Goal: Download file/media

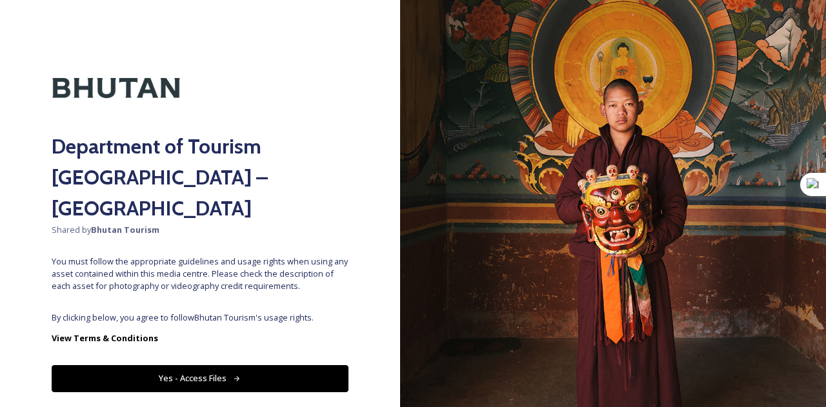
click at [138, 365] on button "Yes - Access Files" at bounding box center [200, 378] width 297 height 26
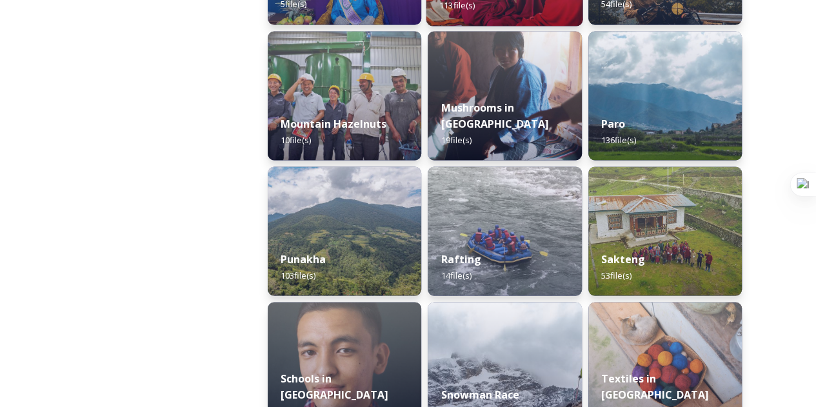
scroll to position [1127, 0]
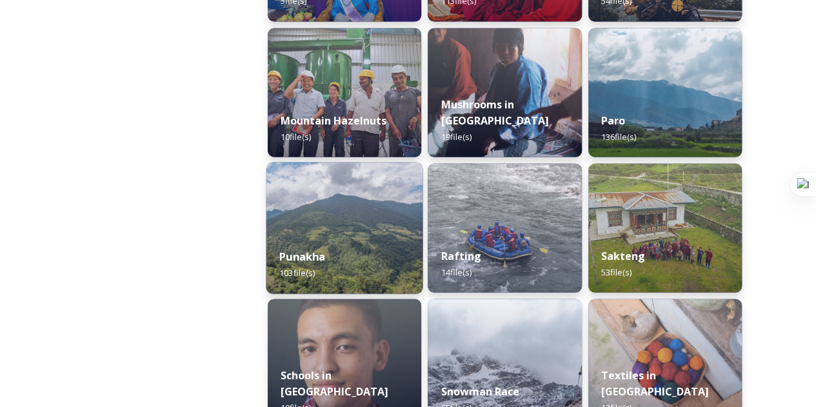
click at [329, 246] on div "Punakha 103 file(s)" at bounding box center [345, 264] width 157 height 59
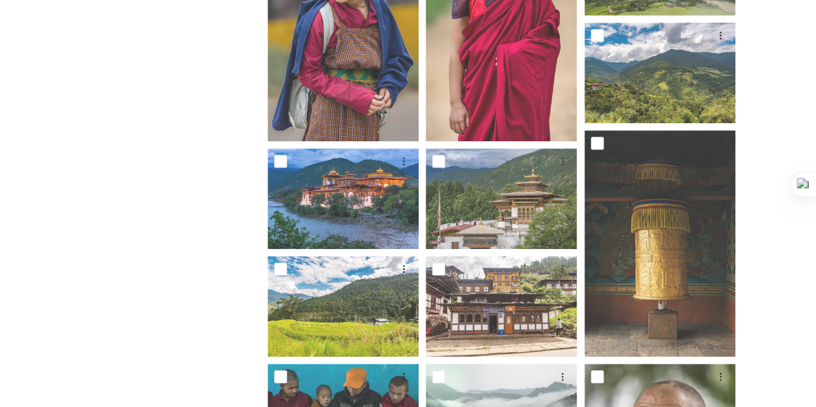
scroll to position [437, 0]
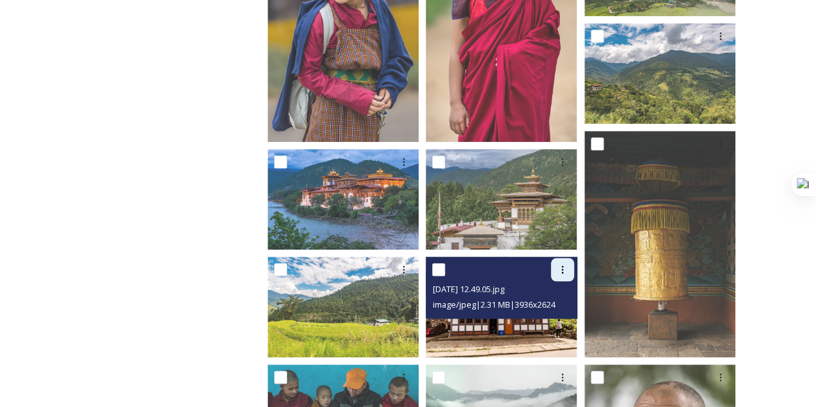
click at [552, 276] on div at bounding box center [562, 269] width 23 height 23
click at [549, 312] on div "Download" at bounding box center [547, 322] width 52 height 25
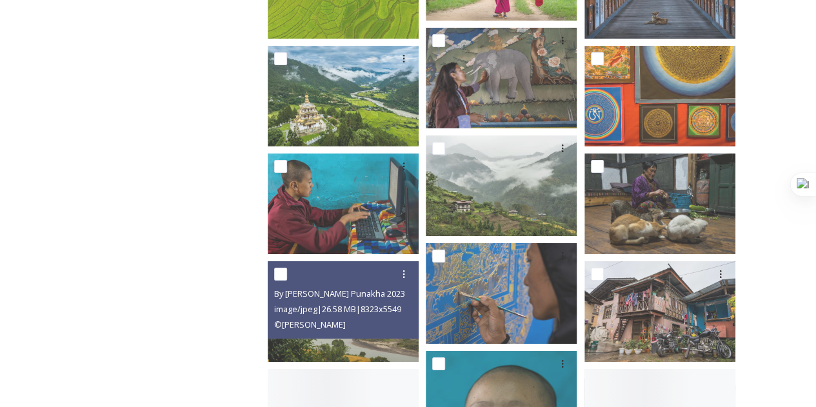
scroll to position [2212, 0]
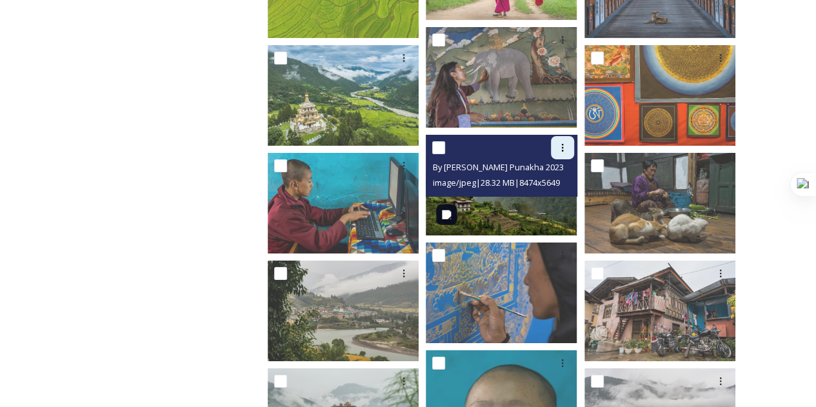
click at [556, 151] on div at bounding box center [562, 147] width 23 height 23
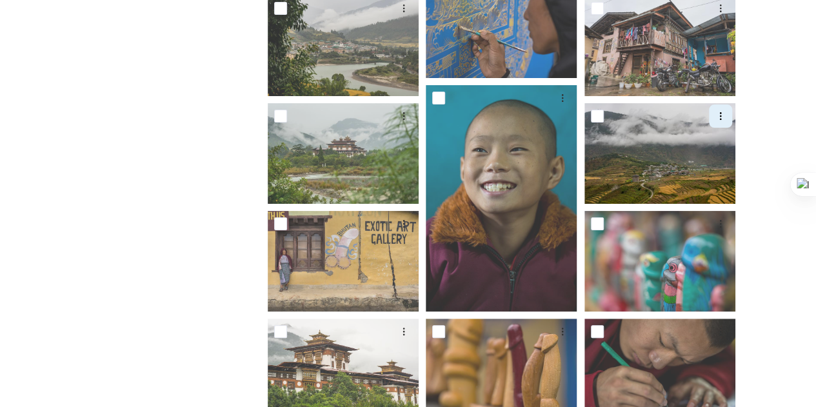
scroll to position [2477, 0]
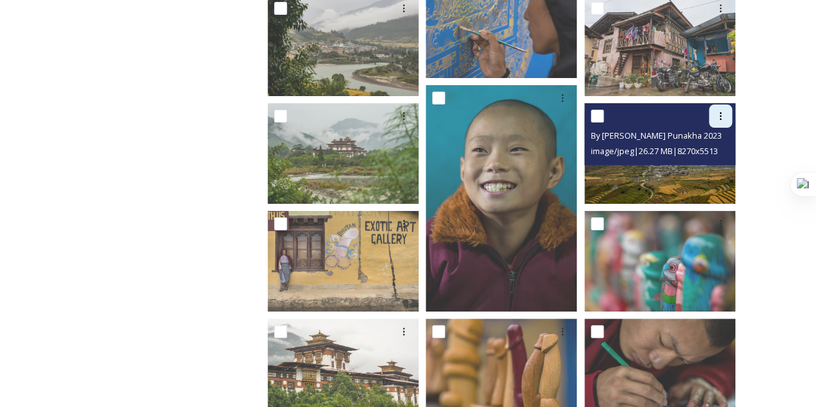
click at [725, 116] on icon at bounding box center [721, 116] width 10 height 10
click at [693, 174] on span "Download" at bounding box center [705, 169] width 39 height 12
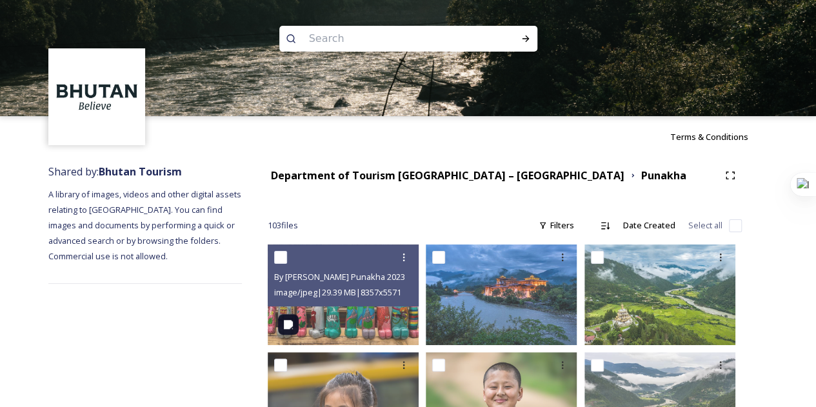
scroll to position [12, 0]
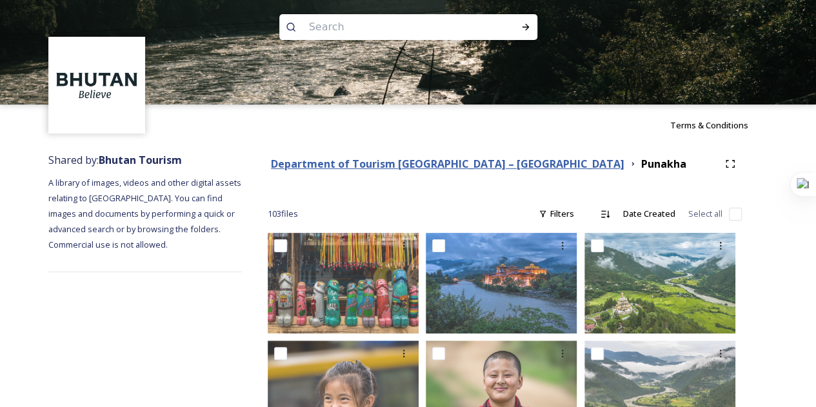
click at [492, 170] on strong "Department of Tourism [GEOGRAPHIC_DATA] – [GEOGRAPHIC_DATA]" at bounding box center [448, 164] width 354 height 14
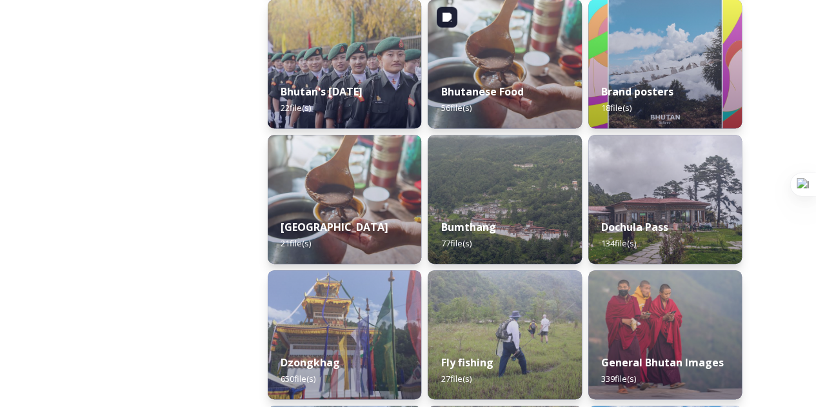
scroll to position [344, 0]
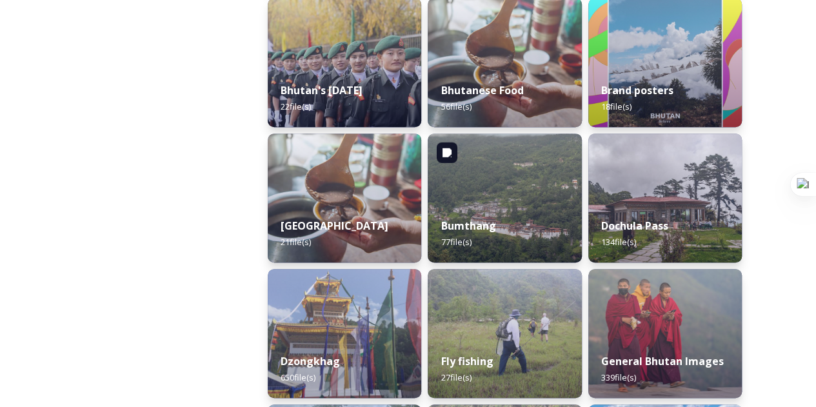
click at [492, 170] on img at bounding box center [505, 198] width 154 height 129
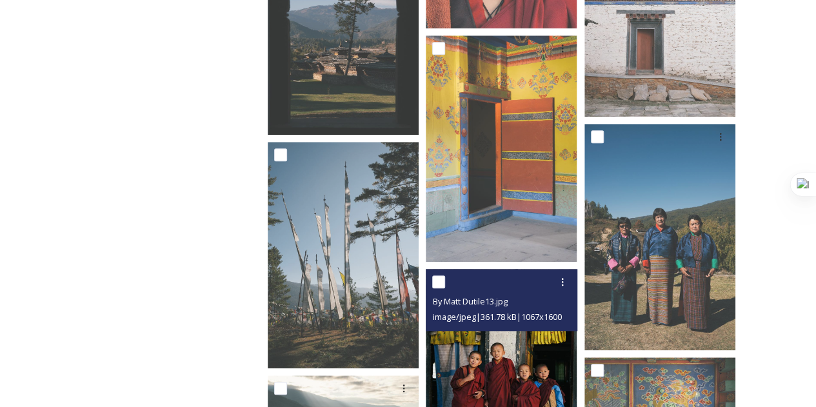
scroll to position [3073, 0]
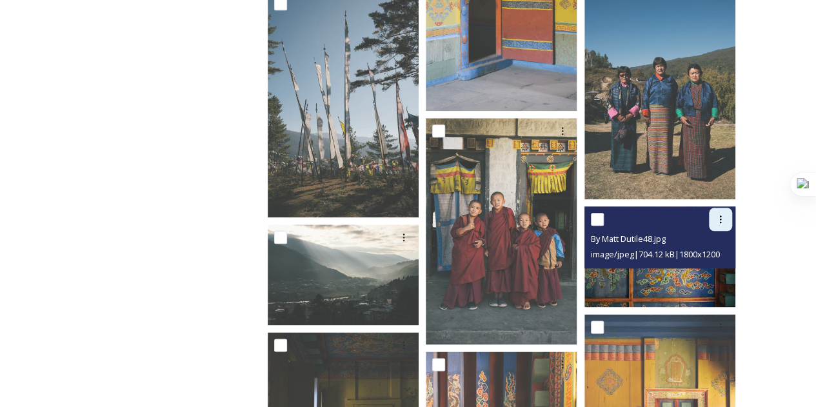
click at [716, 216] on icon at bounding box center [721, 219] width 10 height 10
click at [691, 269] on span "Download" at bounding box center [705, 273] width 39 height 12
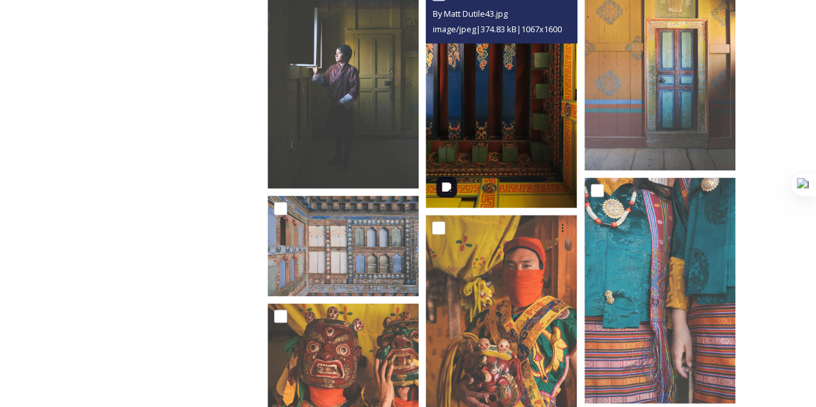
scroll to position [3503, 0]
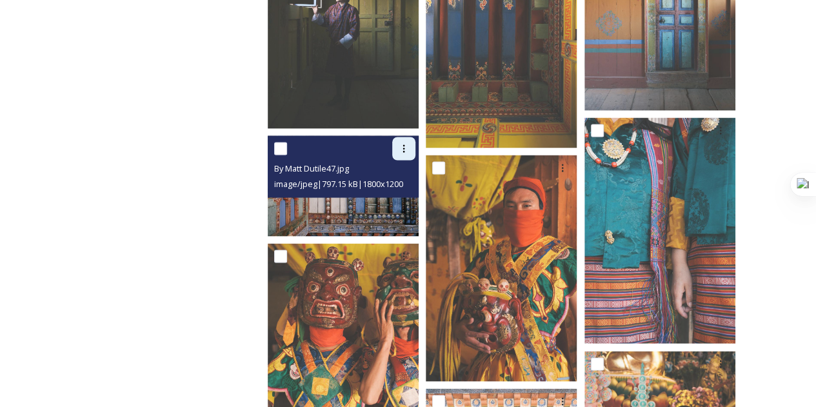
click at [397, 155] on div at bounding box center [403, 148] width 23 height 23
click at [389, 202] on span "Download" at bounding box center [388, 202] width 39 height 12
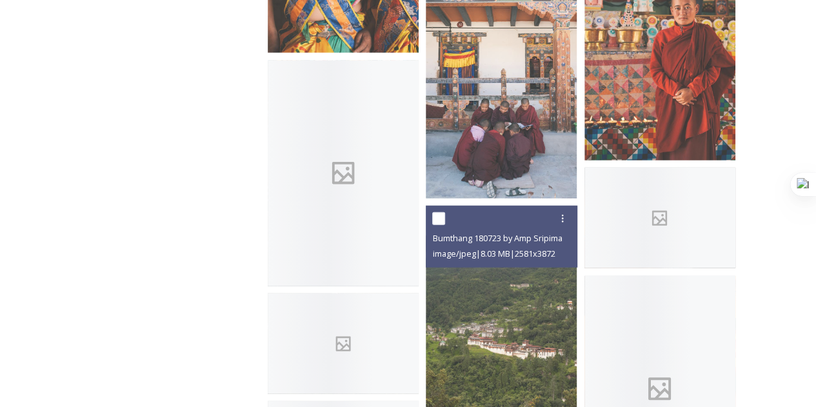
scroll to position [3919, 0]
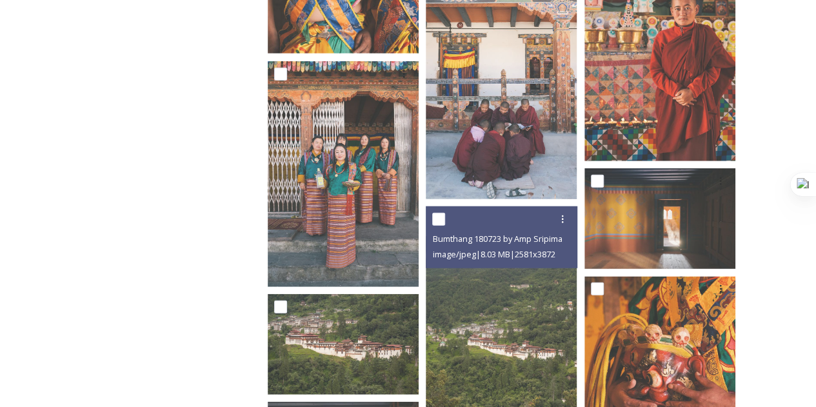
click at [454, 256] on span "image/jpeg | 8.03 MB | 2581 x 3872" at bounding box center [493, 254] width 123 height 12
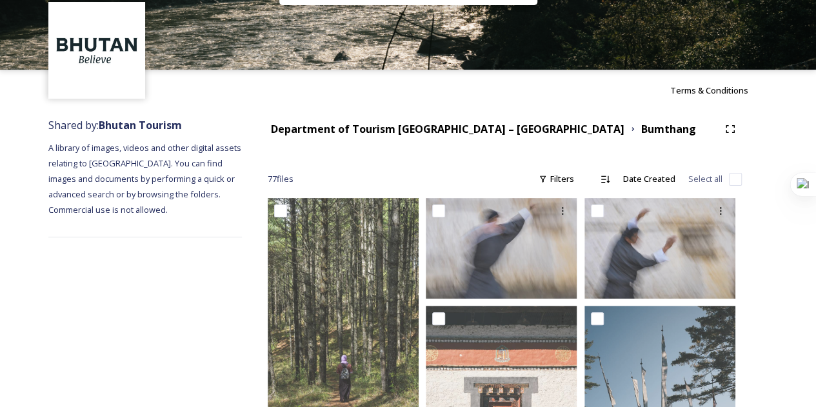
scroll to position [45, 0]
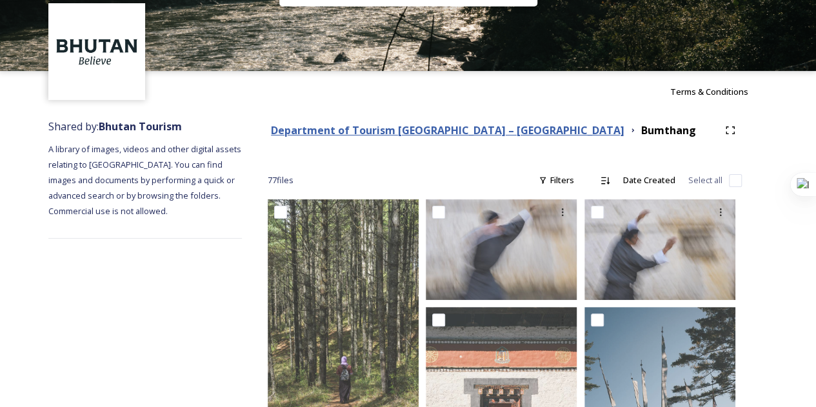
click at [471, 134] on strong "Department of Tourism [GEOGRAPHIC_DATA] – [GEOGRAPHIC_DATA]" at bounding box center [448, 130] width 354 height 14
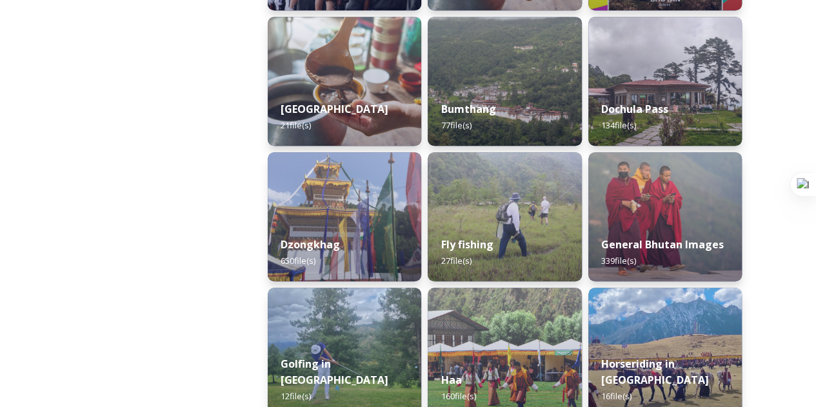
scroll to position [462, 0]
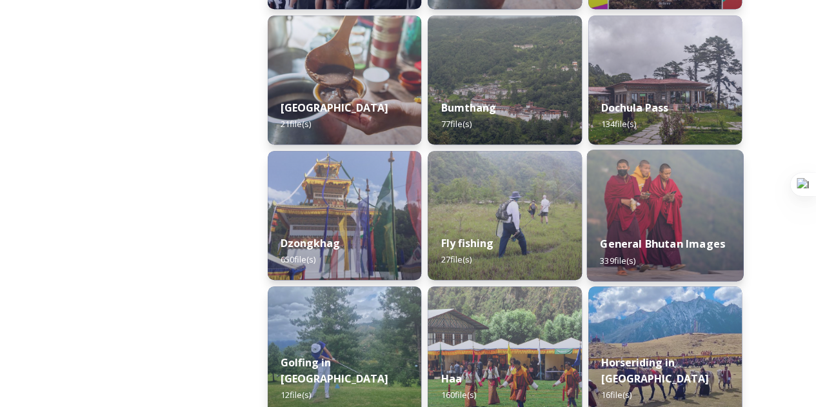
click at [637, 246] on strong "General Bhutan Images" at bounding box center [662, 244] width 125 height 14
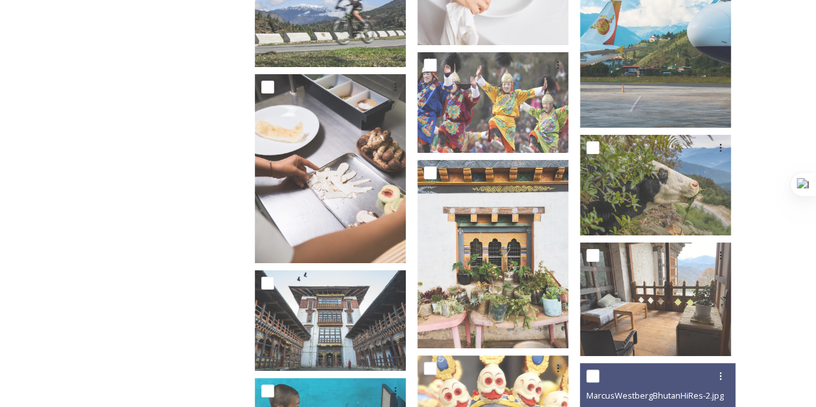
scroll to position [2380, 0]
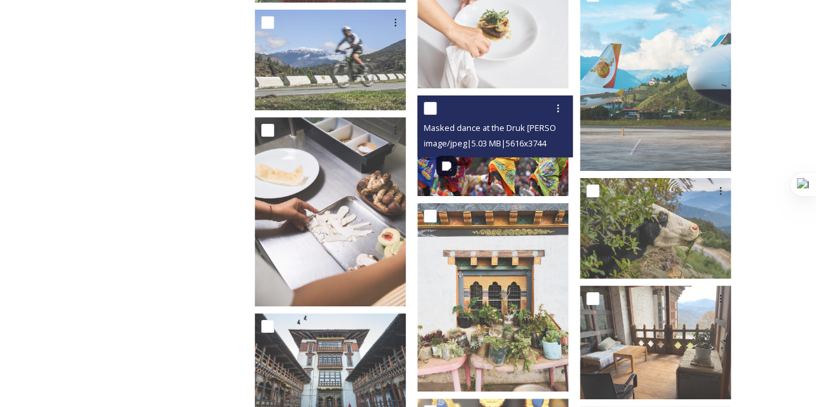
click at [540, 171] on img at bounding box center [493, 146] width 151 height 101
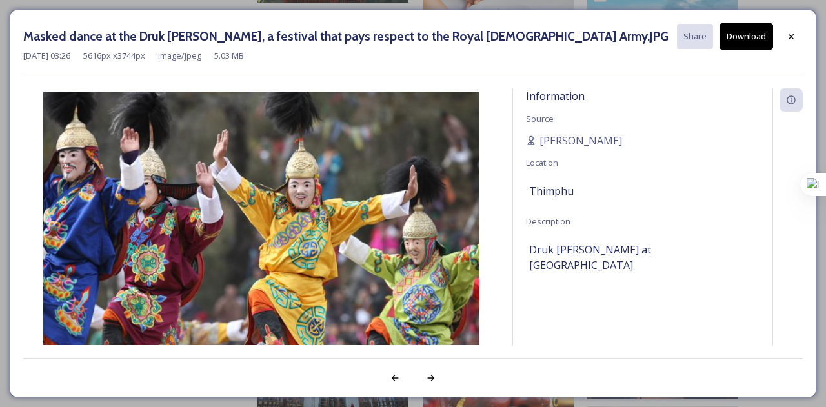
click at [746, 30] on button "Download" at bounding box center [747, 36] width 54 height 26
click at [794, 37] on icon at bounding box center [791, 37] width 10 height 10
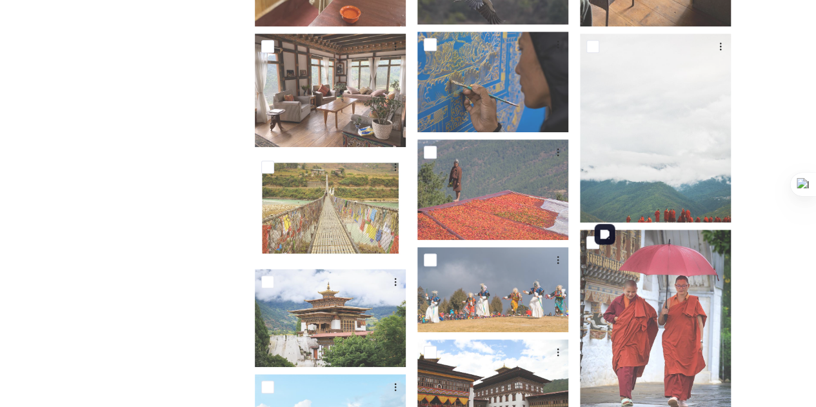
scroll to position [0, 0]
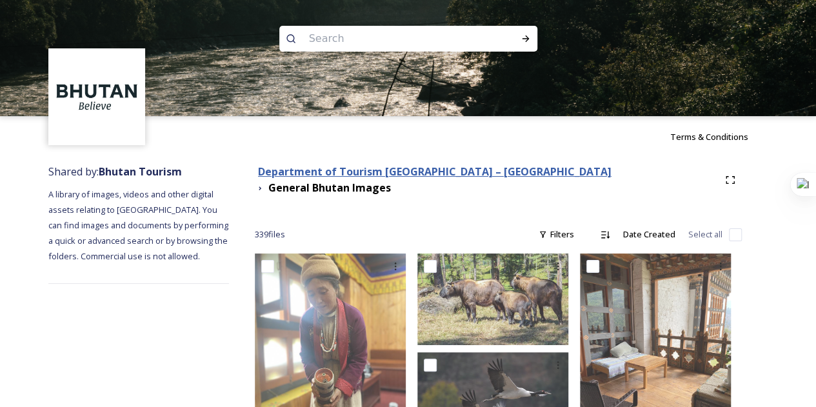
click at [437, 179] on strong "Department of Tourism [GEOGRAPHIC_DATA] – [GEOGRAPHIC_DATA]" at bounding box center [435, 172] width 354 height 14
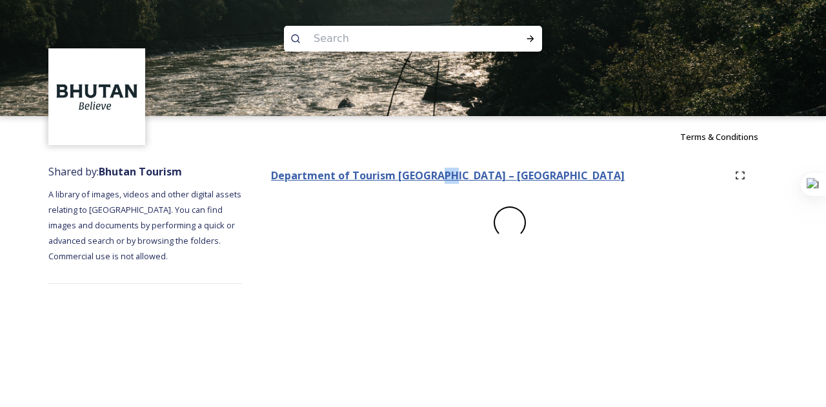
click at [437, 181] on strong "Department of Tourism [GEOGRAPHIC_DATA] – [GEOGRAPHIC_DATA]" at bounding box center [448, 175] width 354 height 14
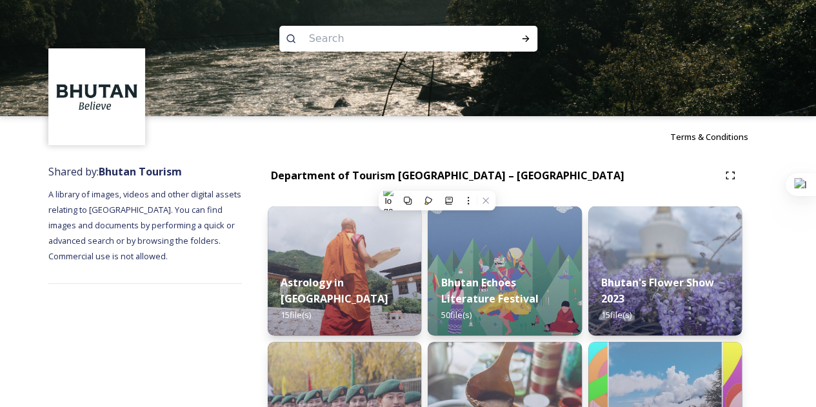
click at [600, 178] on div "Department of Tourism [GEOGRAPHIC_DATA] – [GEOGRAPHIC_DATA]" at bounding box center [493, 176] width 451 height 16
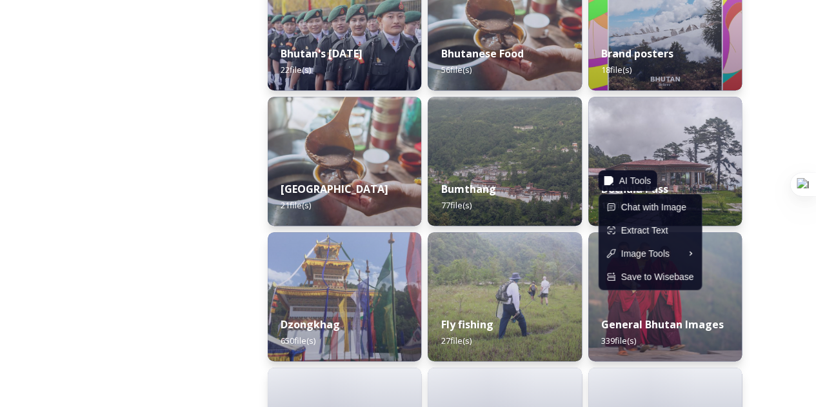
scroll to position [383, 0]
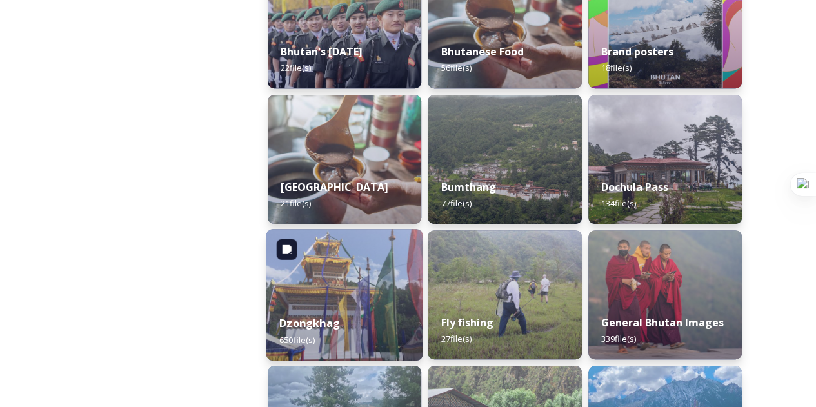
click at [339, 321] on div "Dzongkhag 650 file(s)" at bounding box center [345, 331] width 157 height 59
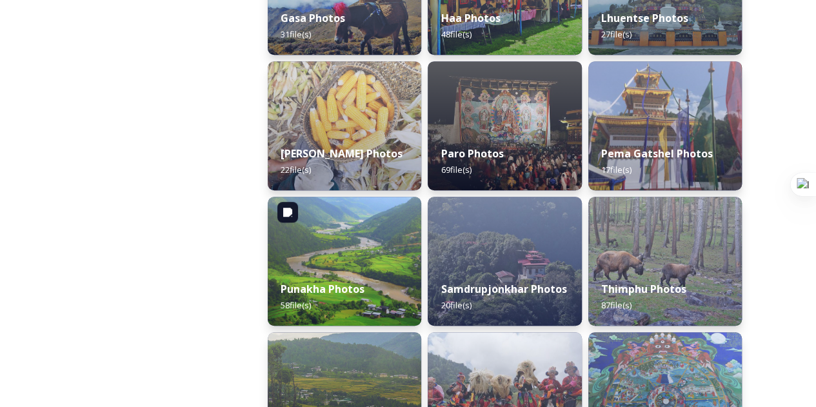
scroll to position [421, 0]
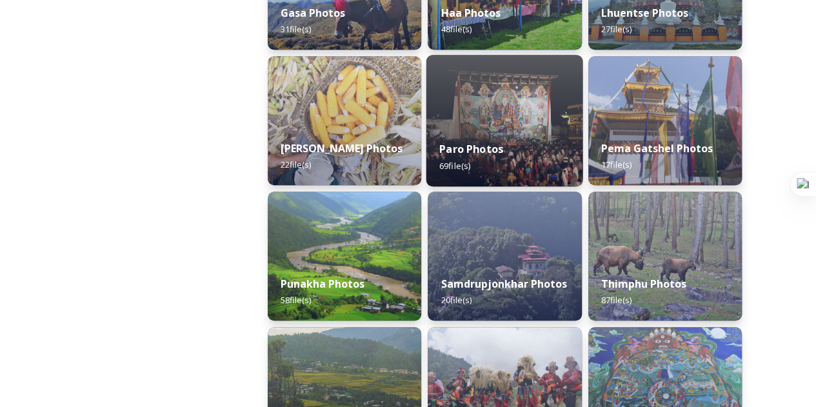
click at [498, 159] on div "Paro Photos 69 file(s)" at bounding box center [505, 157] width 157 height 59
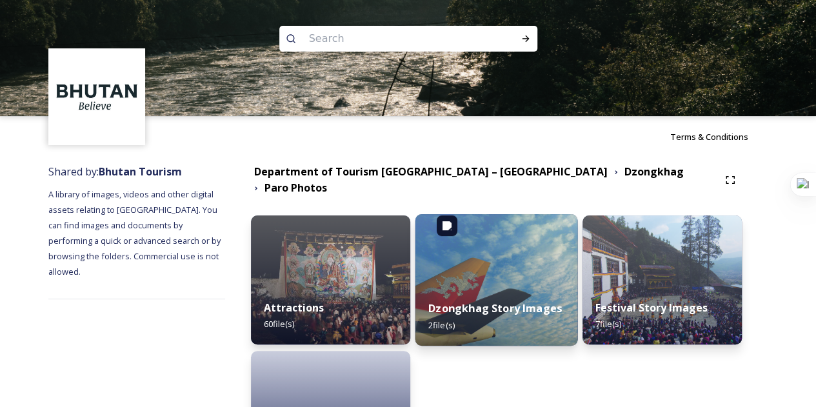
click at [483, 237] on img at bounding box center [496, 280] width 163 height 132
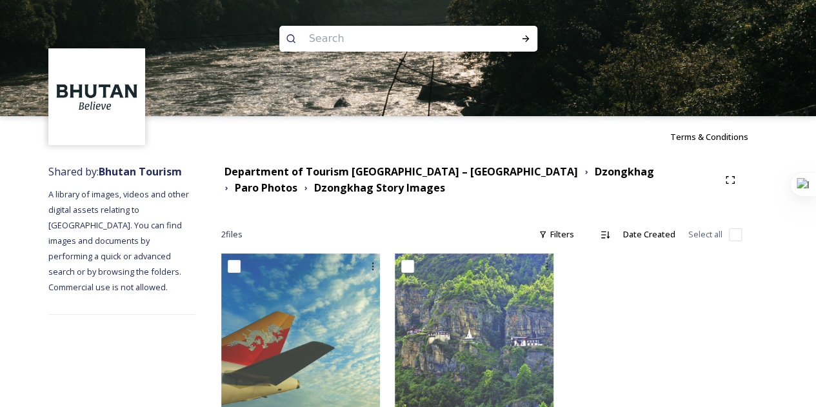
scroll to position [33, 0]
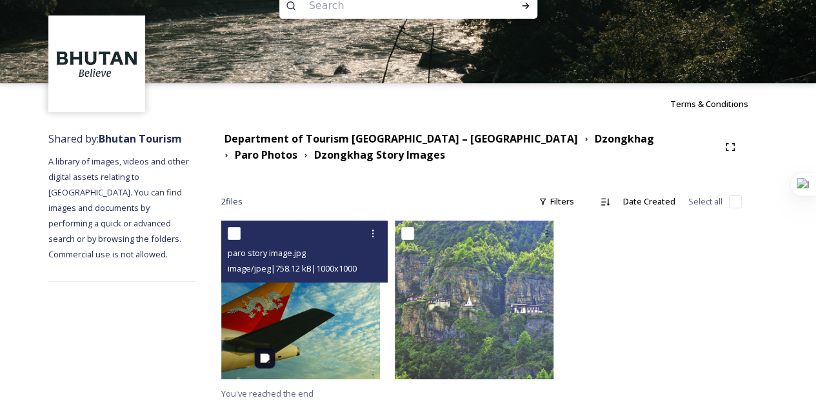
click at [354, 312] on img at bounding box center [300, 300] width 159 height 159
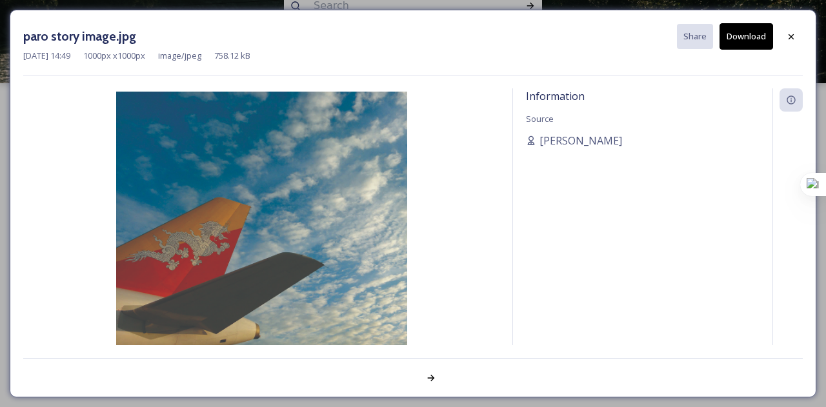
click at [734, 23] on button "Download" at bounding box center [747, 36] width 54 height 26
click at [780, 33] on div at bounding box center [791, 36] width 23 height 23
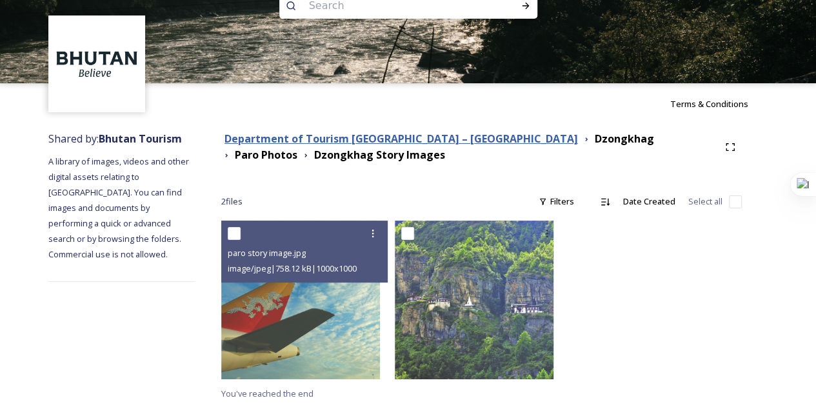
click at [371, 137] on strong "Department of Tourism [GEOGRAPHIC_DATA] – [GEOGRAPHIC_DATA]" at bounding box center [402, 139] width 354 height 14
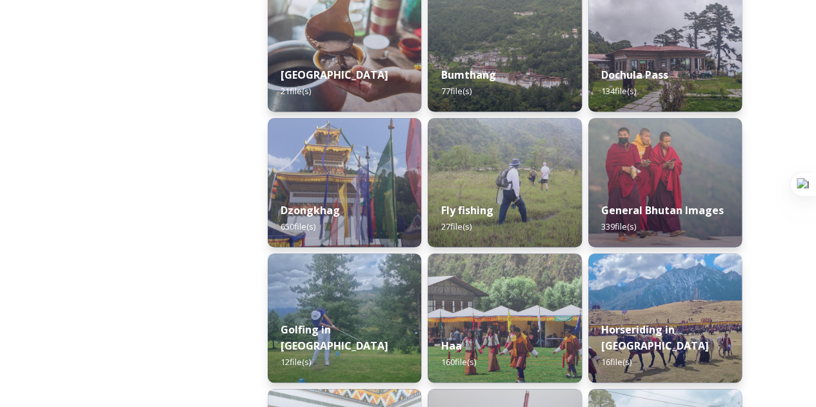
scroll to position [494, 0]
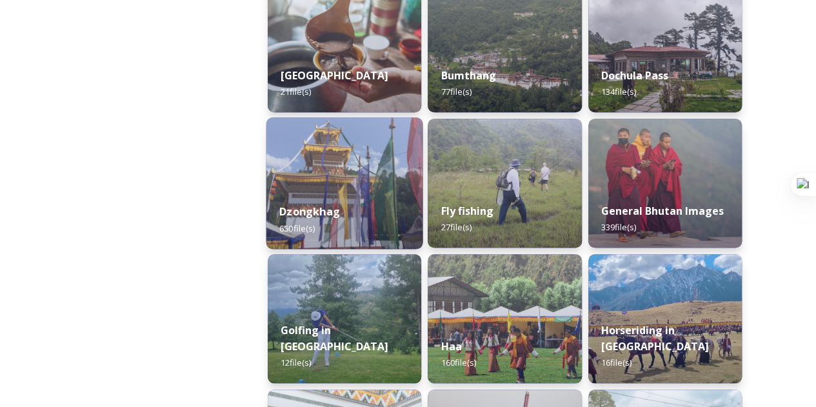
click at [321, 221] on div "Dzongkhag 650 file(s)" at bounding box center [345, 219] width 157 height 59
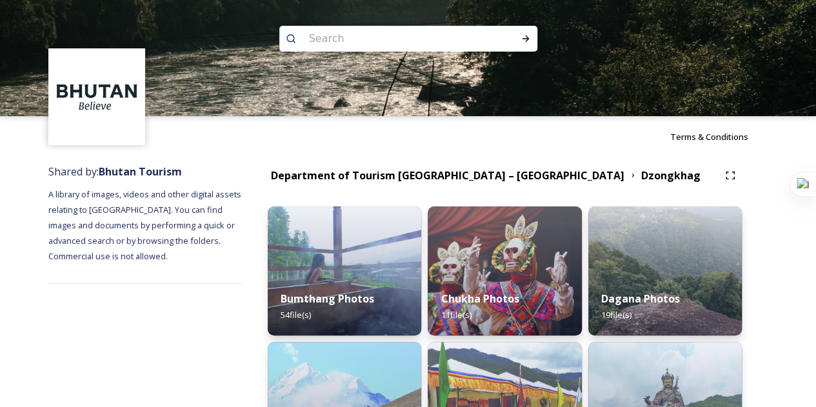
click at [506, 157] on div "Terms & Conditions" at bounding box center [408, 136] width 816 height 41
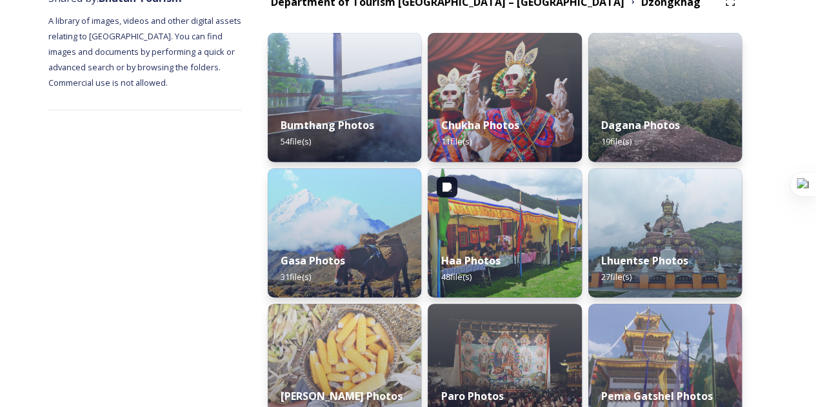
scroll to position [174, 0]
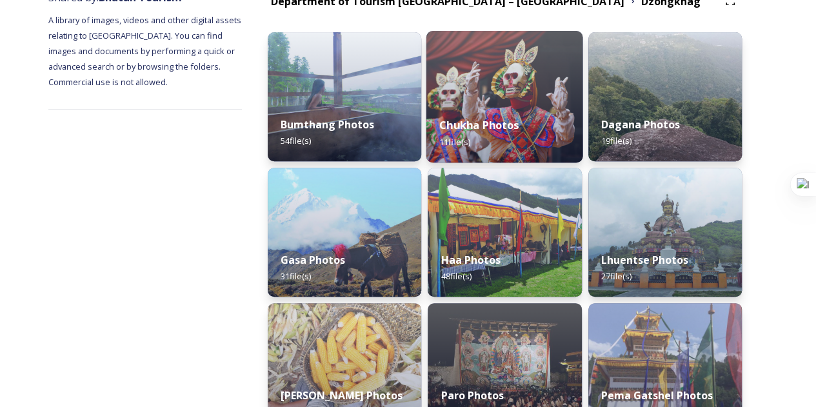
click at [496, 148] on div "Chukha Photos 11 file(s)" at bounding box center [505, 133] width 157 height 59
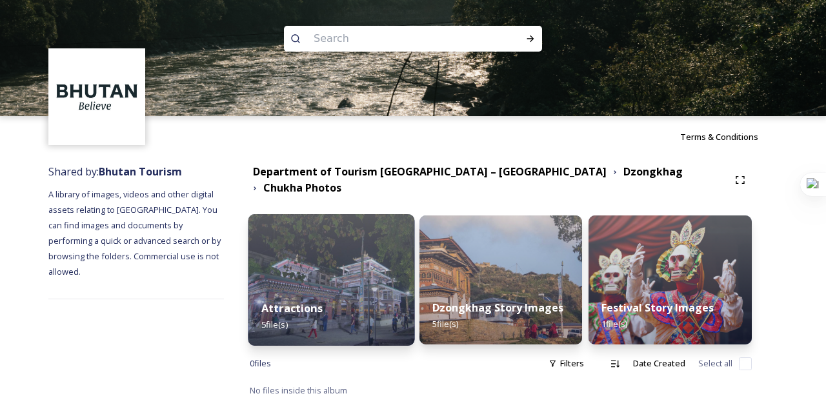
click at [391, 303] on div "Attractions 5 file(s)" at bounding box center [331, 316] width 167 height 59
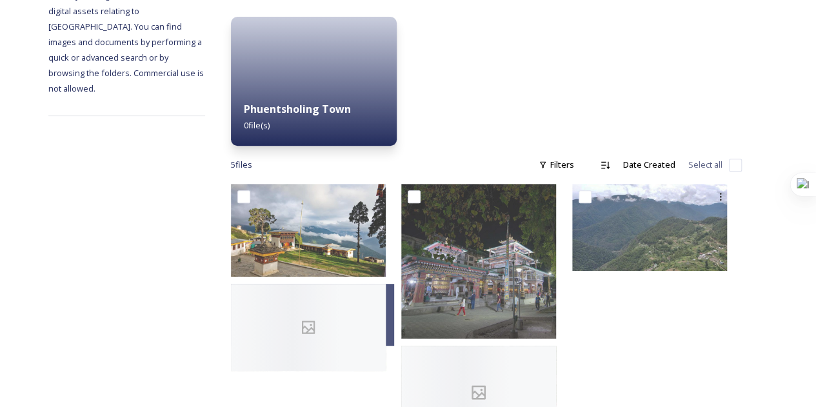
scroll to position [204, 0]
